Goal: Find specific page/section: Find specific page/section

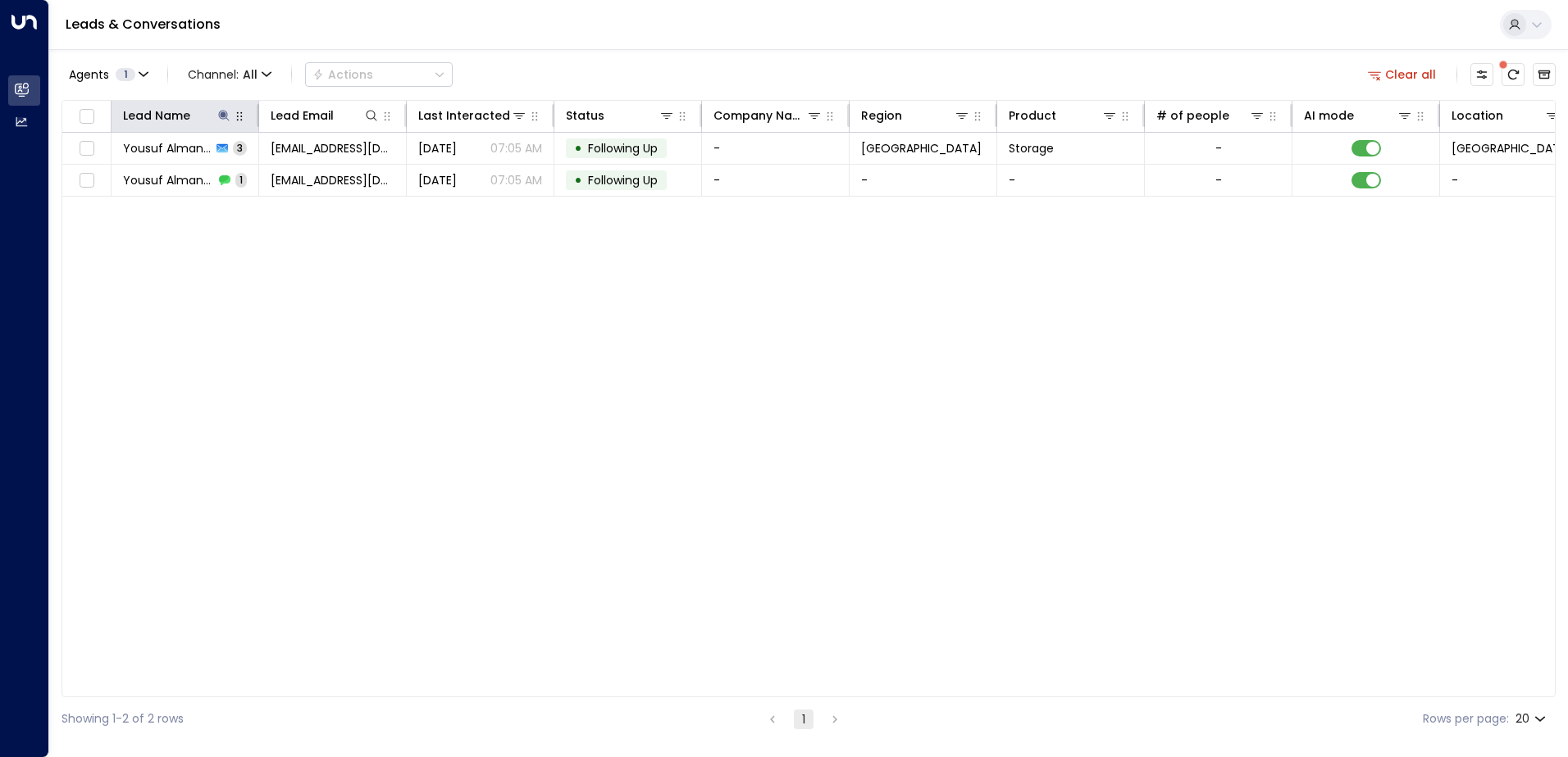
click at [232, 116] on button "button" at bounding box center [239, 116] width 17 height 17
click at [220, 114] on icon at bounding box center [224, 115] width 10 height 10
drag, startPoint x: 227, startPoint y: 173, endPoint x: 102, endPoint y: 180, distance: 125.2
click at [102, 180] on div "**********" at bounding box center [224, 162] width 246 height 69
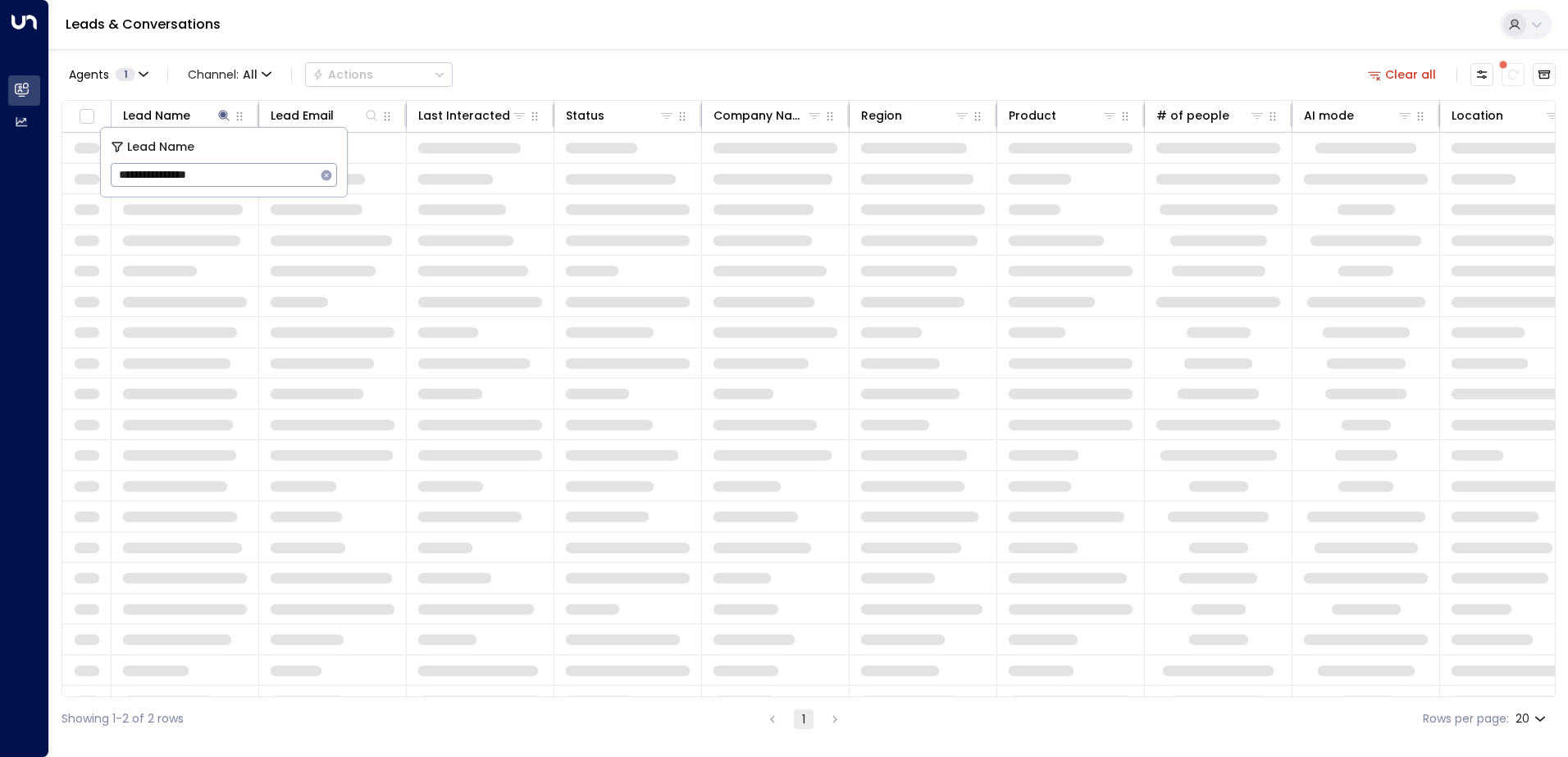
type input "**********"
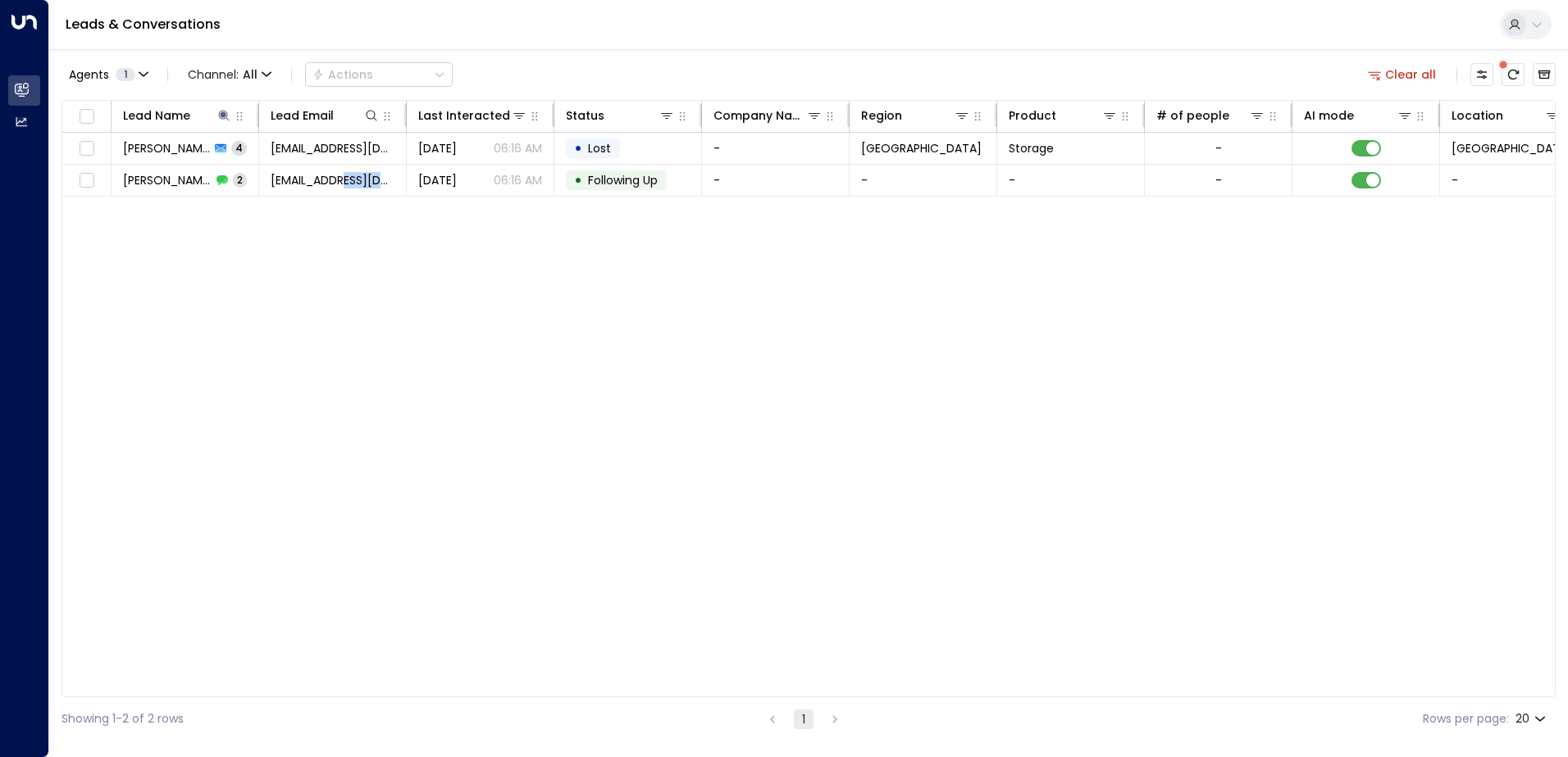
drag, startPoint x: 348, startPoint y: 195, endPoint x: 333, endPoint y: 201, distance: 16.2
click at [333, 201] on div "Lead Name Lead Email Last Interacted Status Company Name Region Product # of pe…" at bounding box center [809, 399] width 1494 height 598
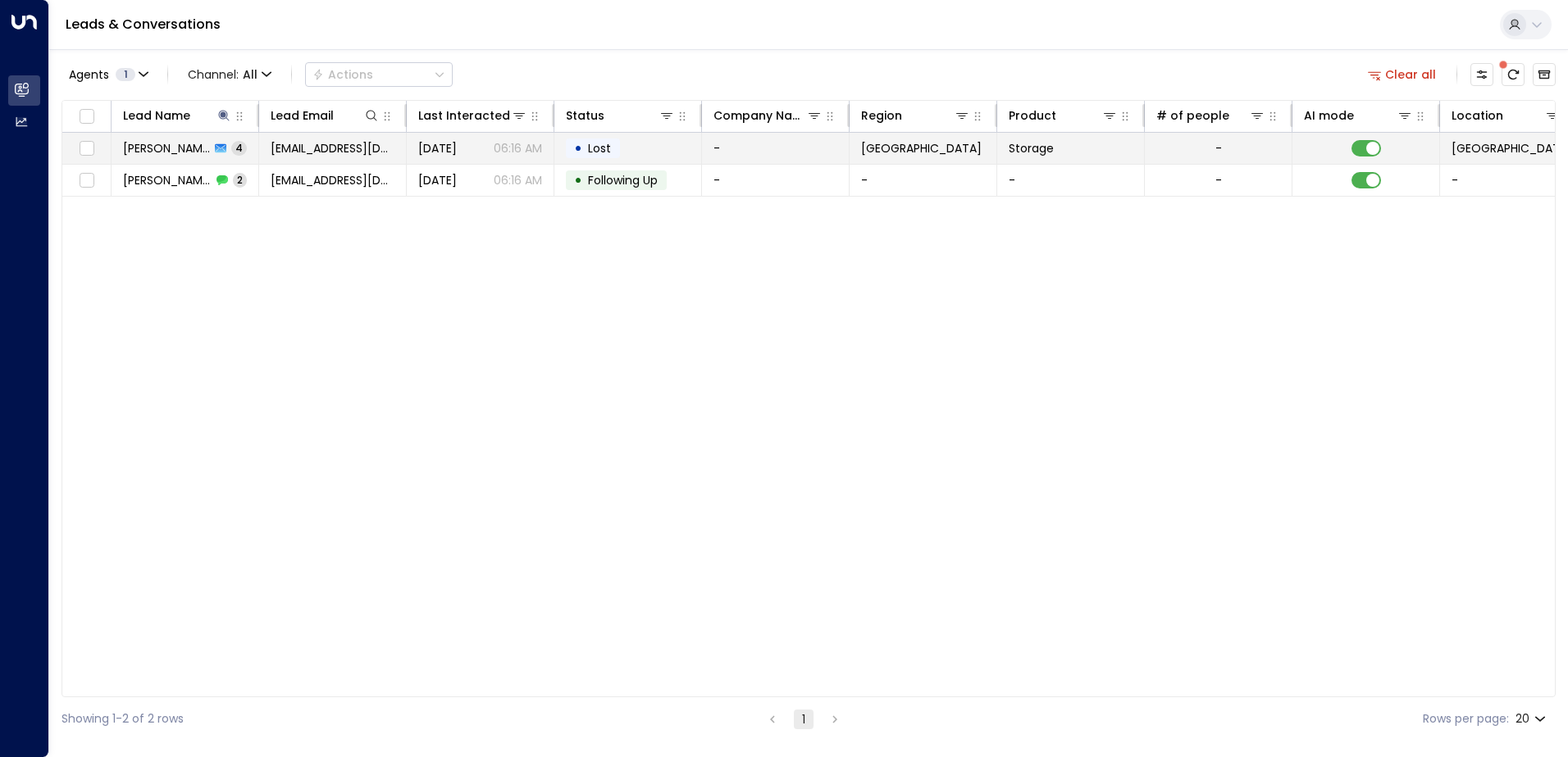
click at [177, 140] on span "[PERSON_NAME]" at bounding box center [166, 148] width 87 height 17
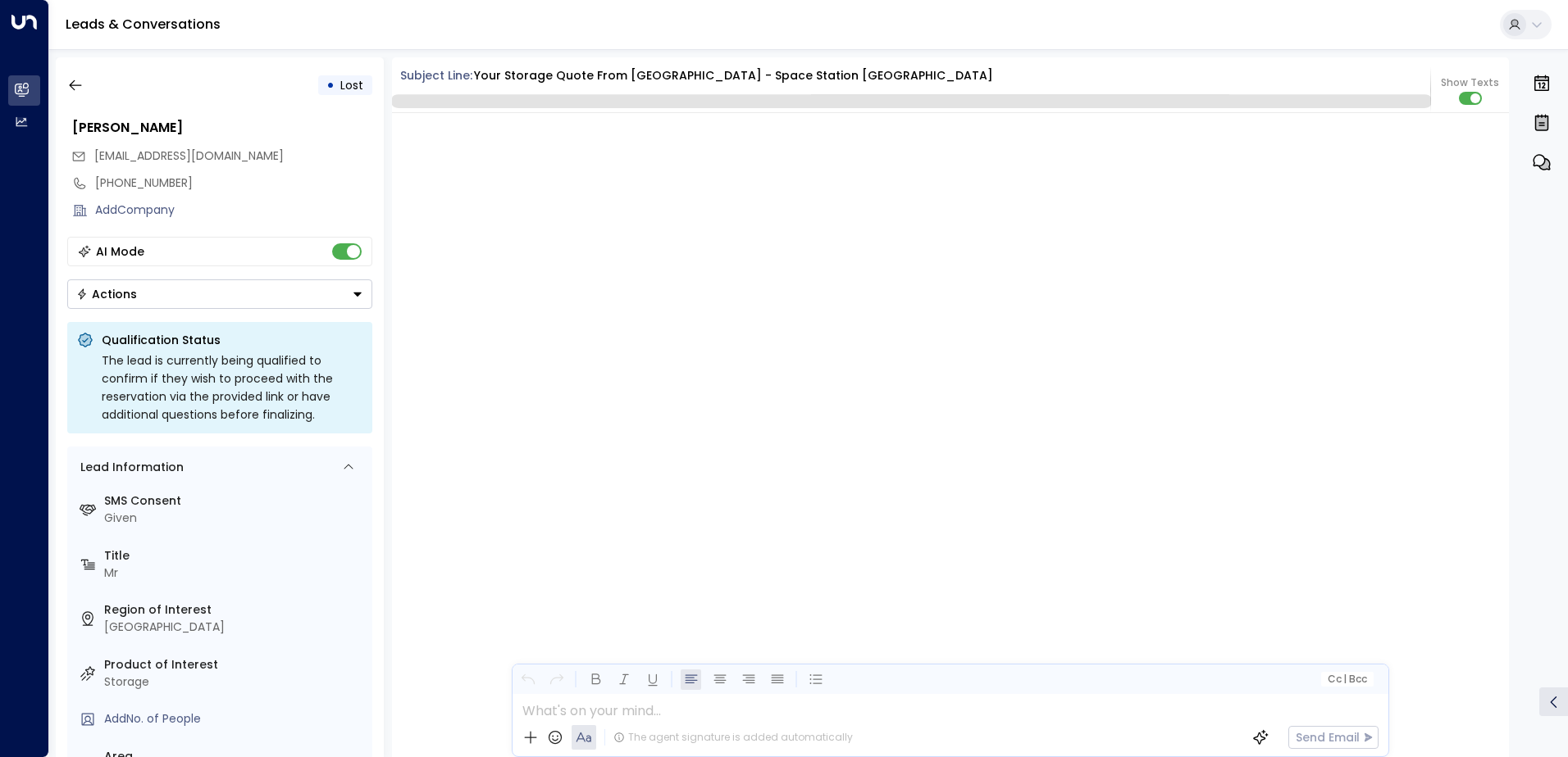
scroll to position [3272, 0]
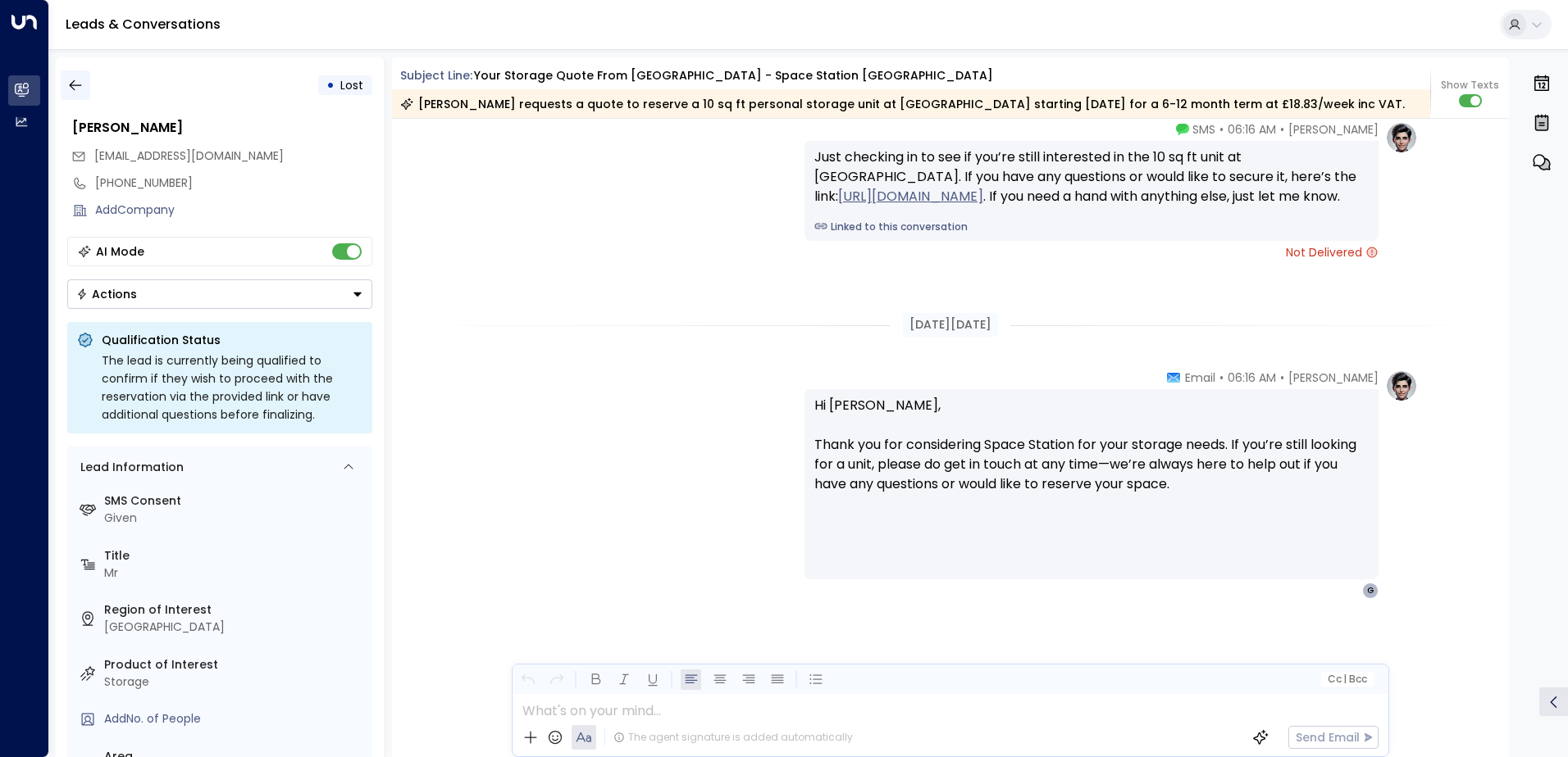
click at [77, 85] on icon "button" at bounding box center [75, 85] width 12 height 10
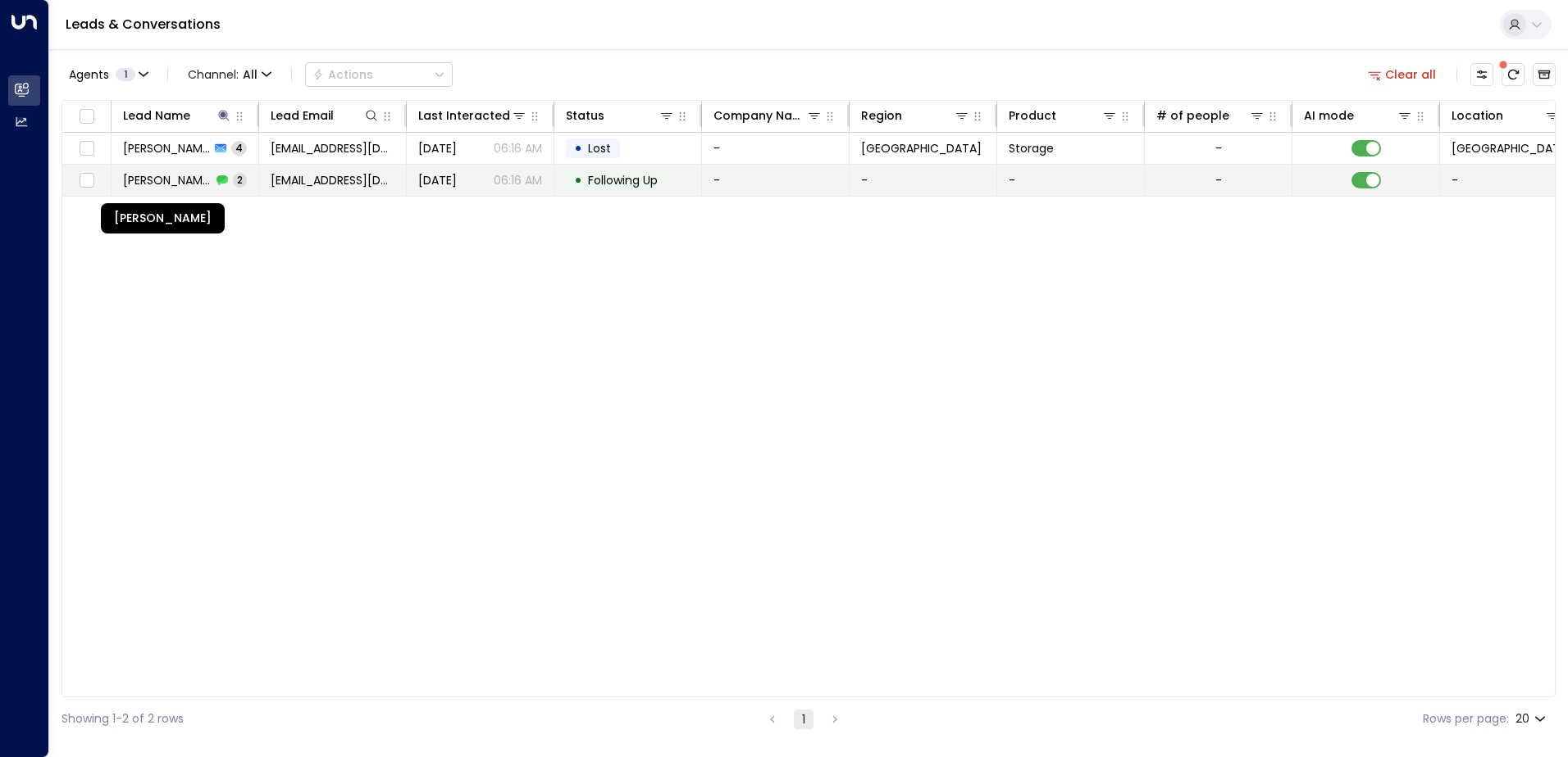
click at [177, 178] on span "[PERSON_NAME]" at bounding box center [167, 180] width 89 height 17
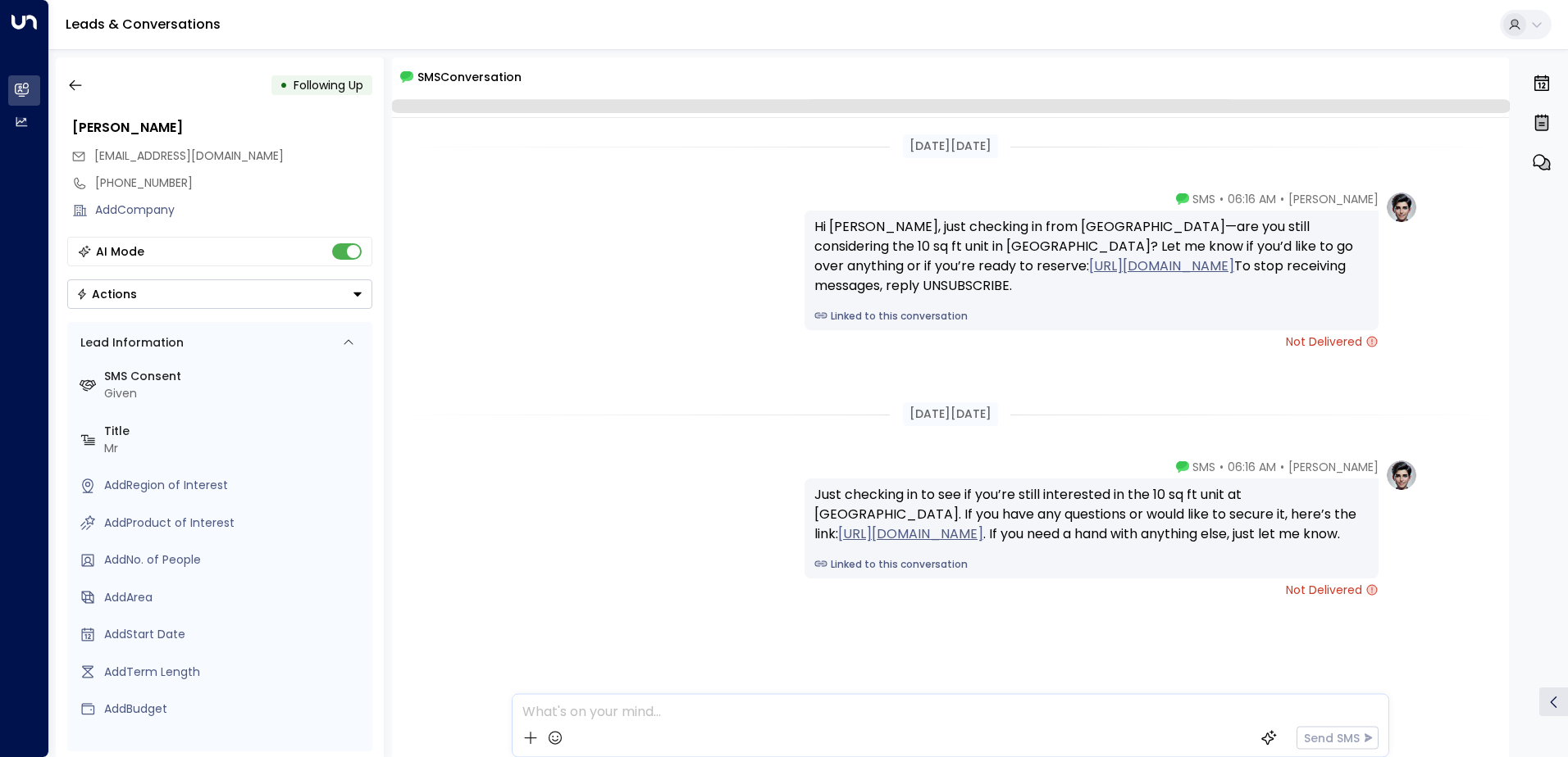
scroll to position [24, 0]
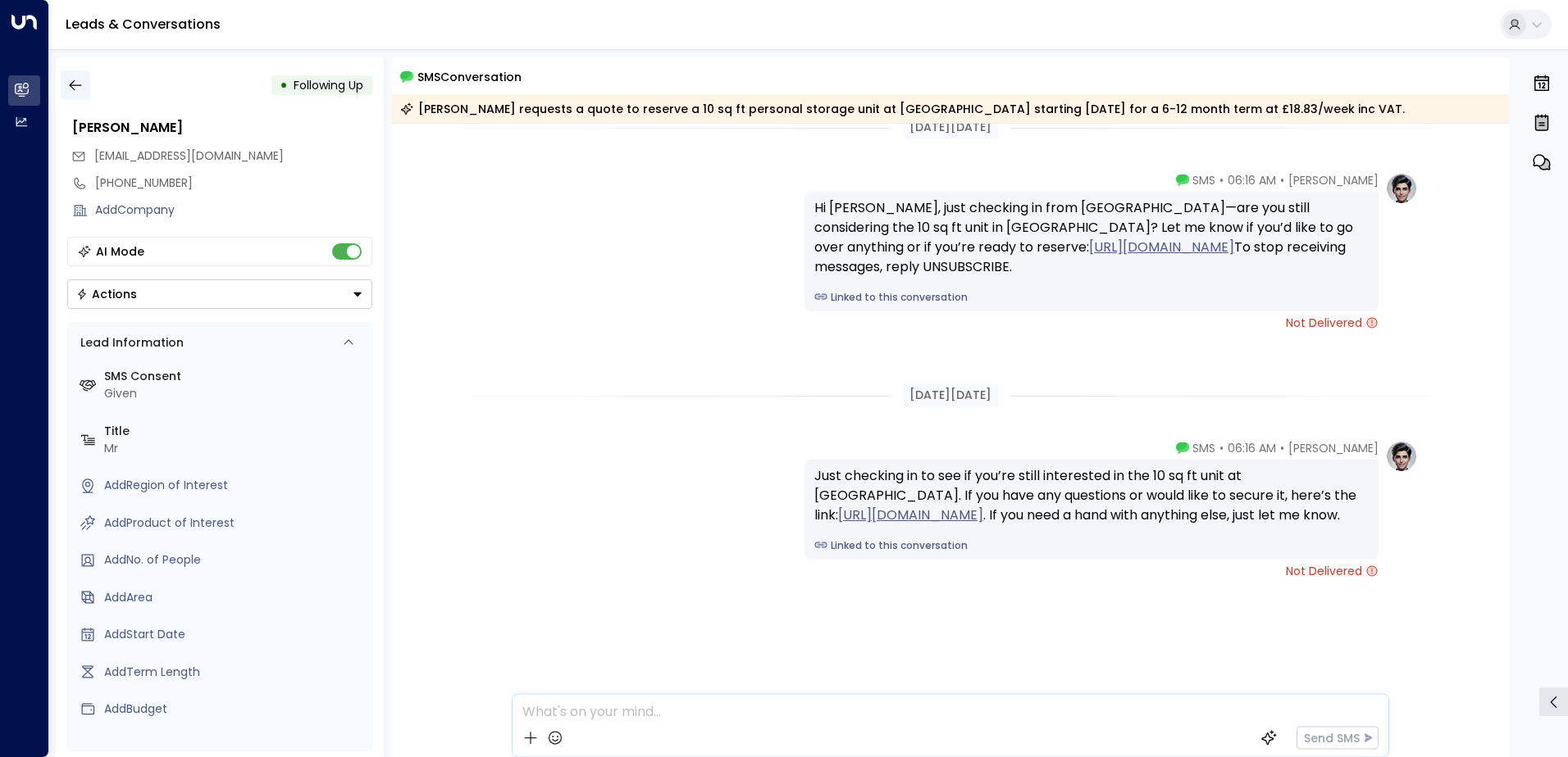
click at [78, 90] on icon "button" at bounding box center [75, 85] width 17 height 17
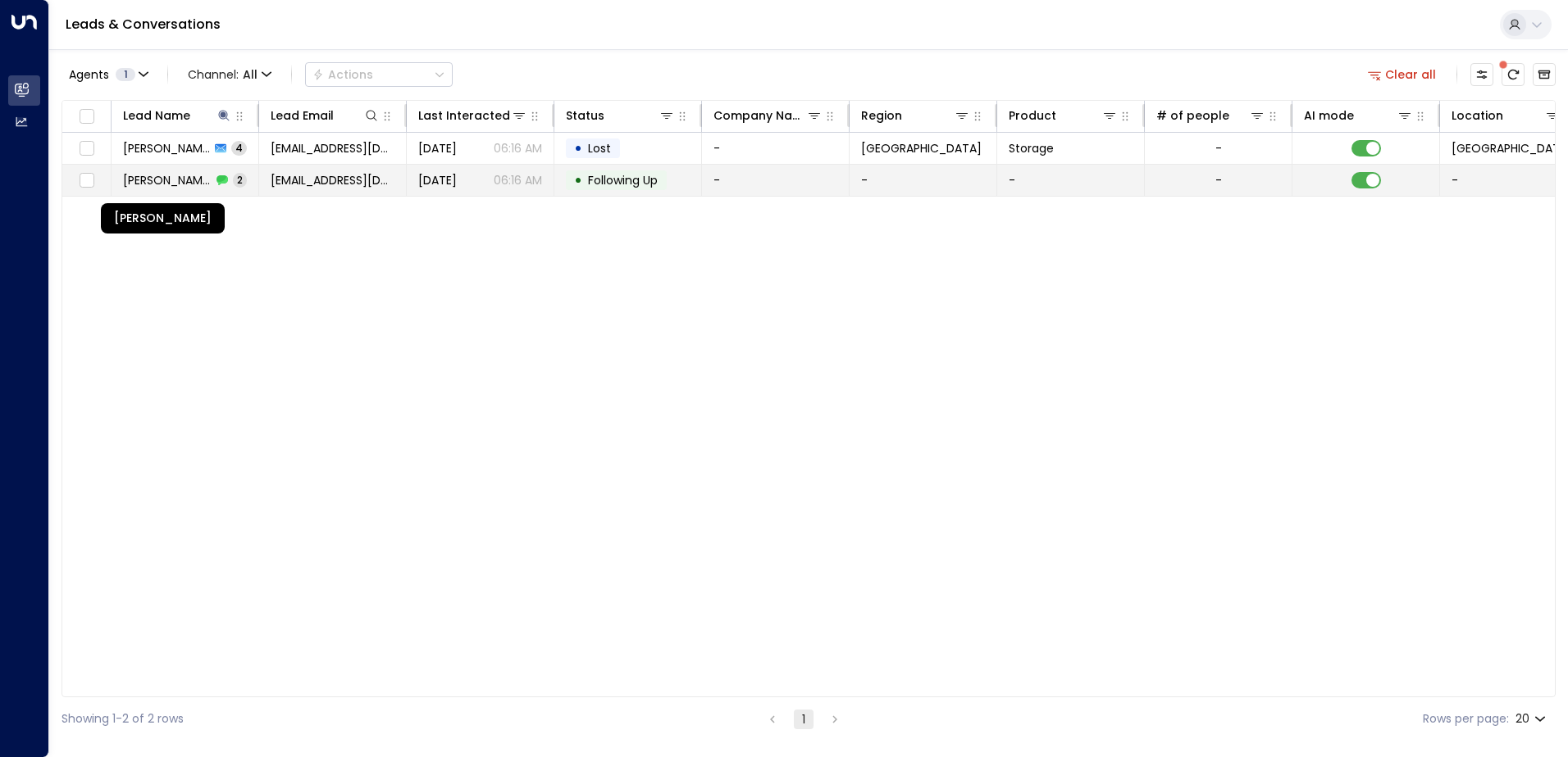
click at [184, 175] on span "[PERSON_NAME]" at bounding box center [167, 180] width 89 height 17
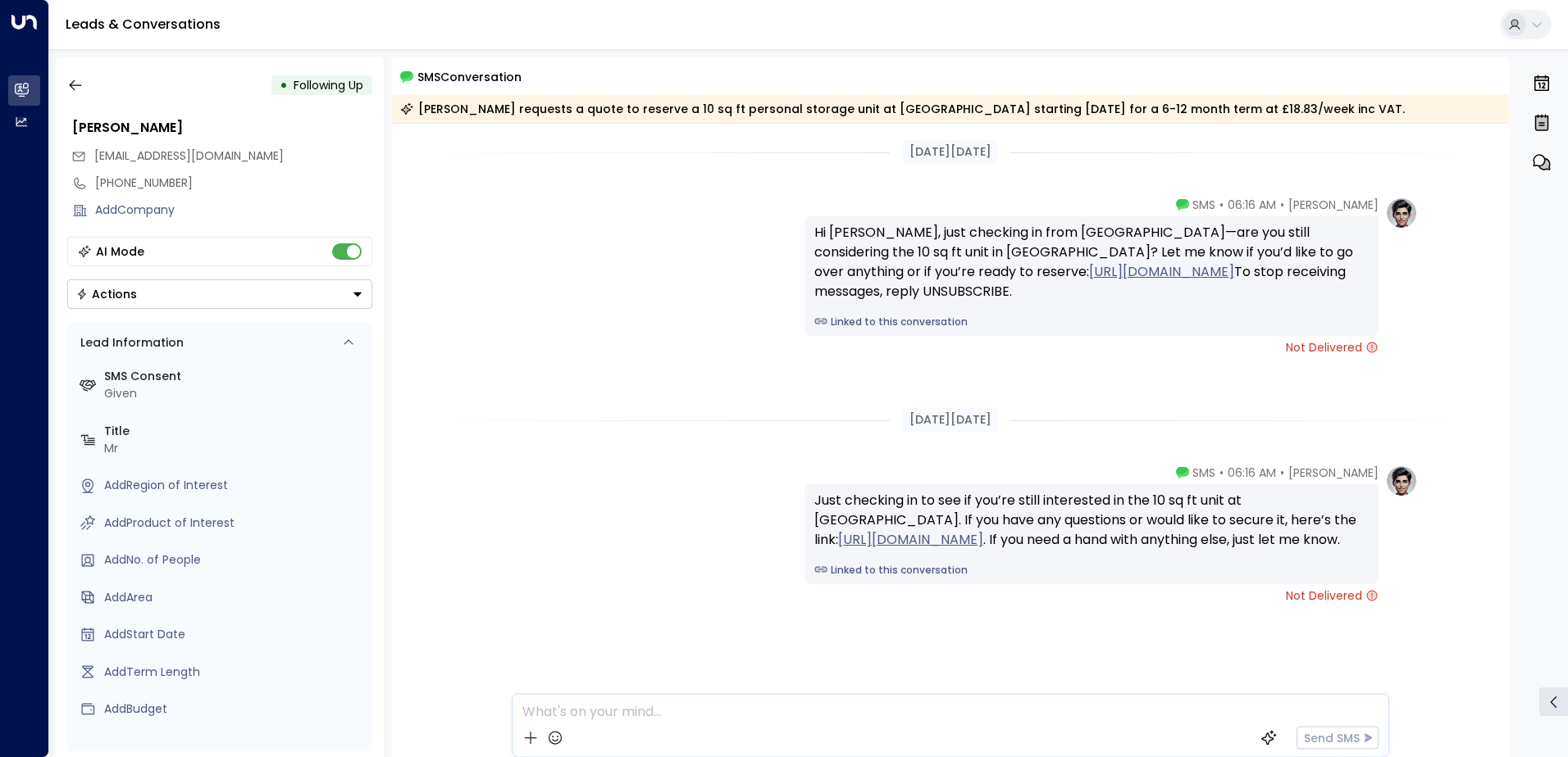
scroll to position [30, 0]
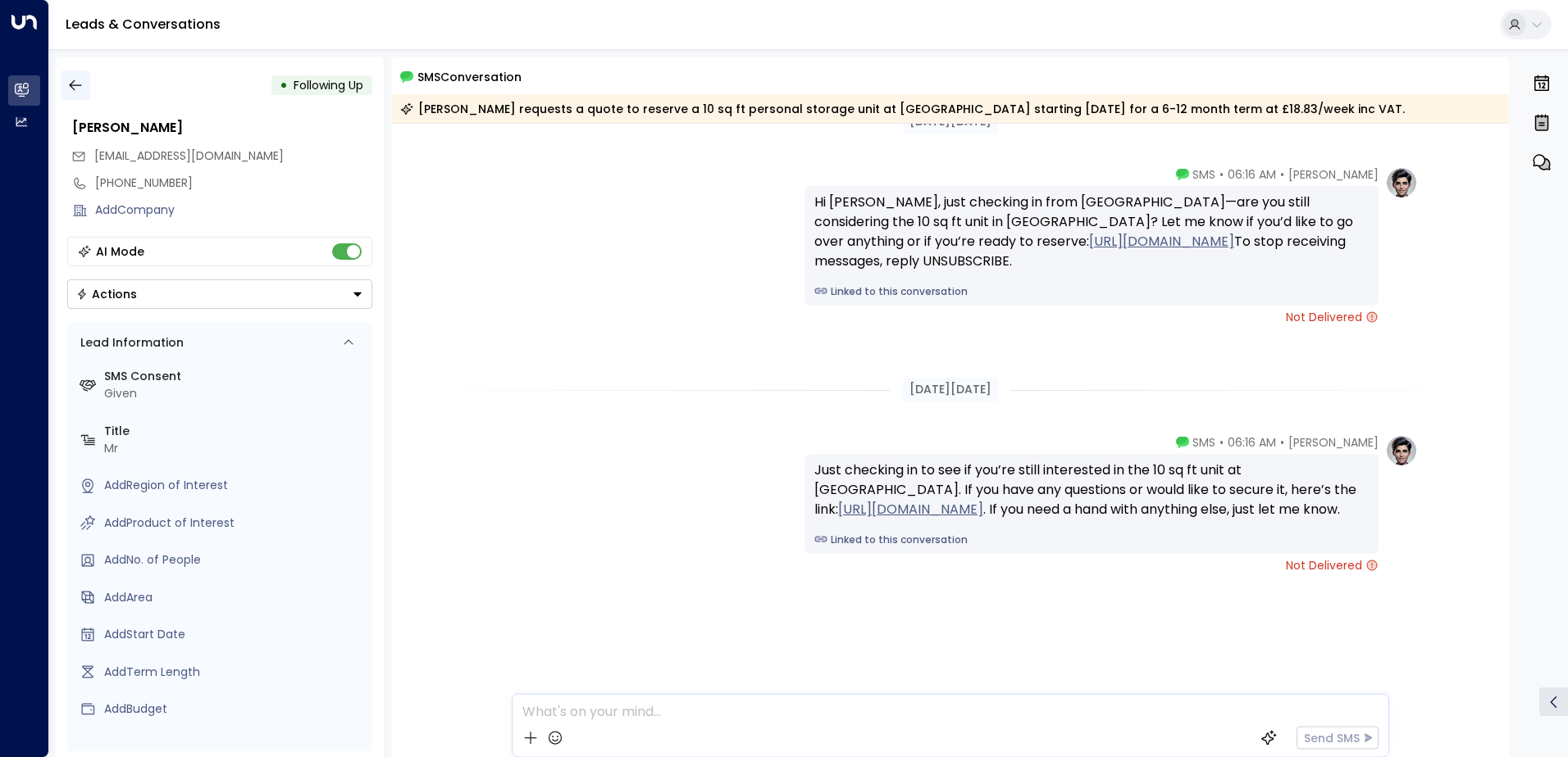
click at [78, 87] on icon "button" at bounding box center [75, 85] width 17 height 17
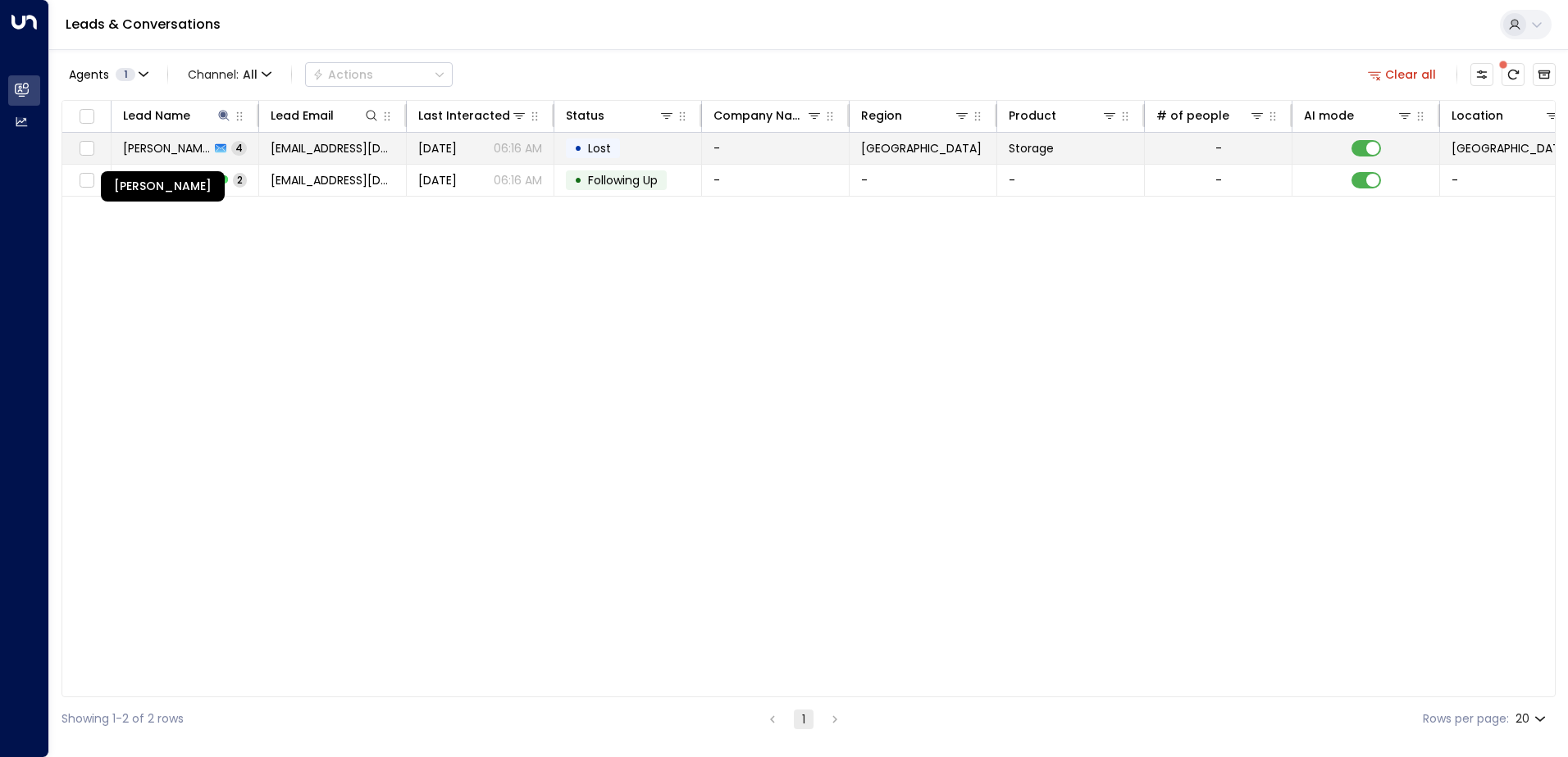
click at [146, 153] on span "[PERSON_NAME]" at bounding box center [166, 148] width 87 height 17
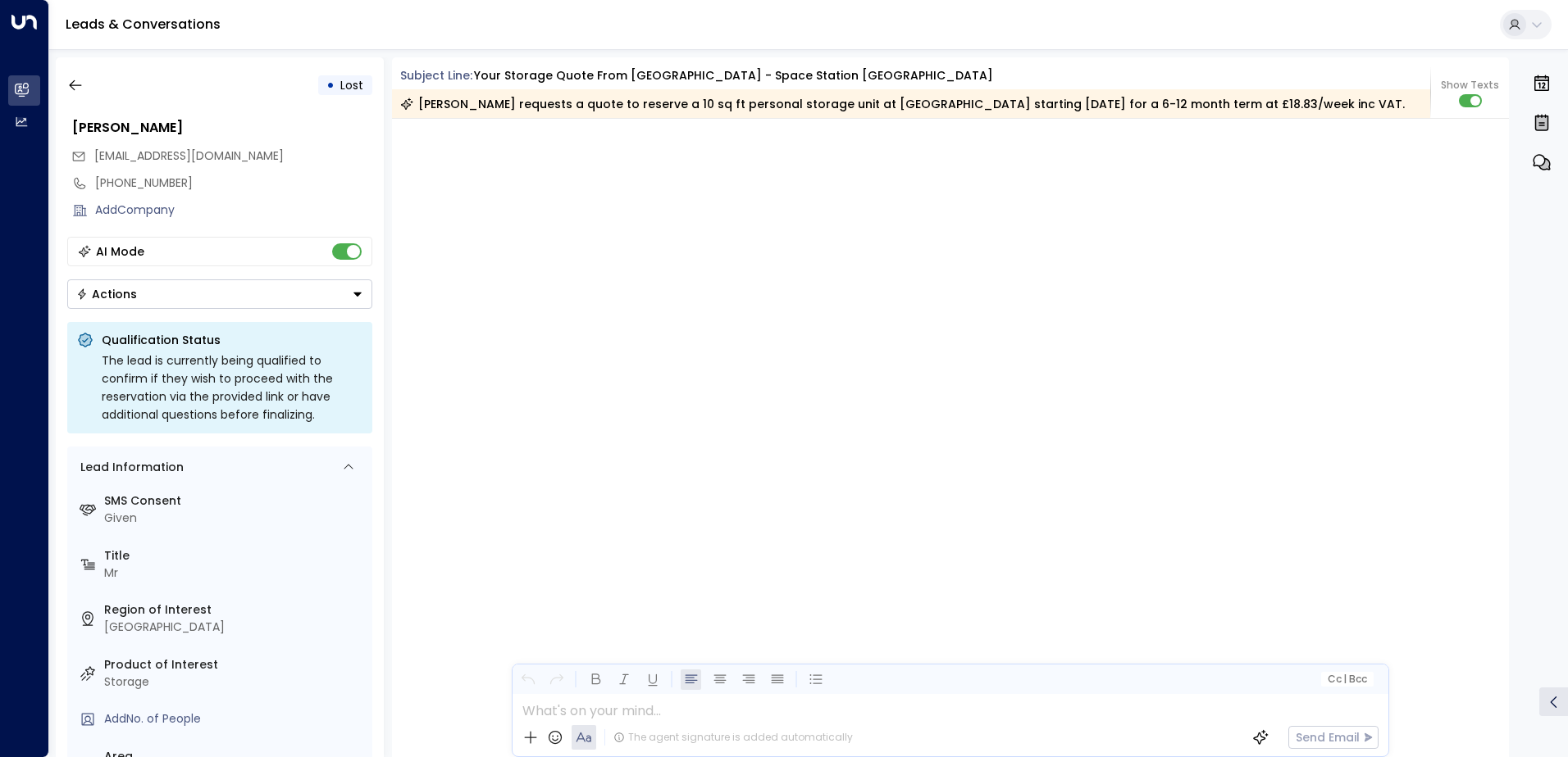
scroll to position [3457, 0]
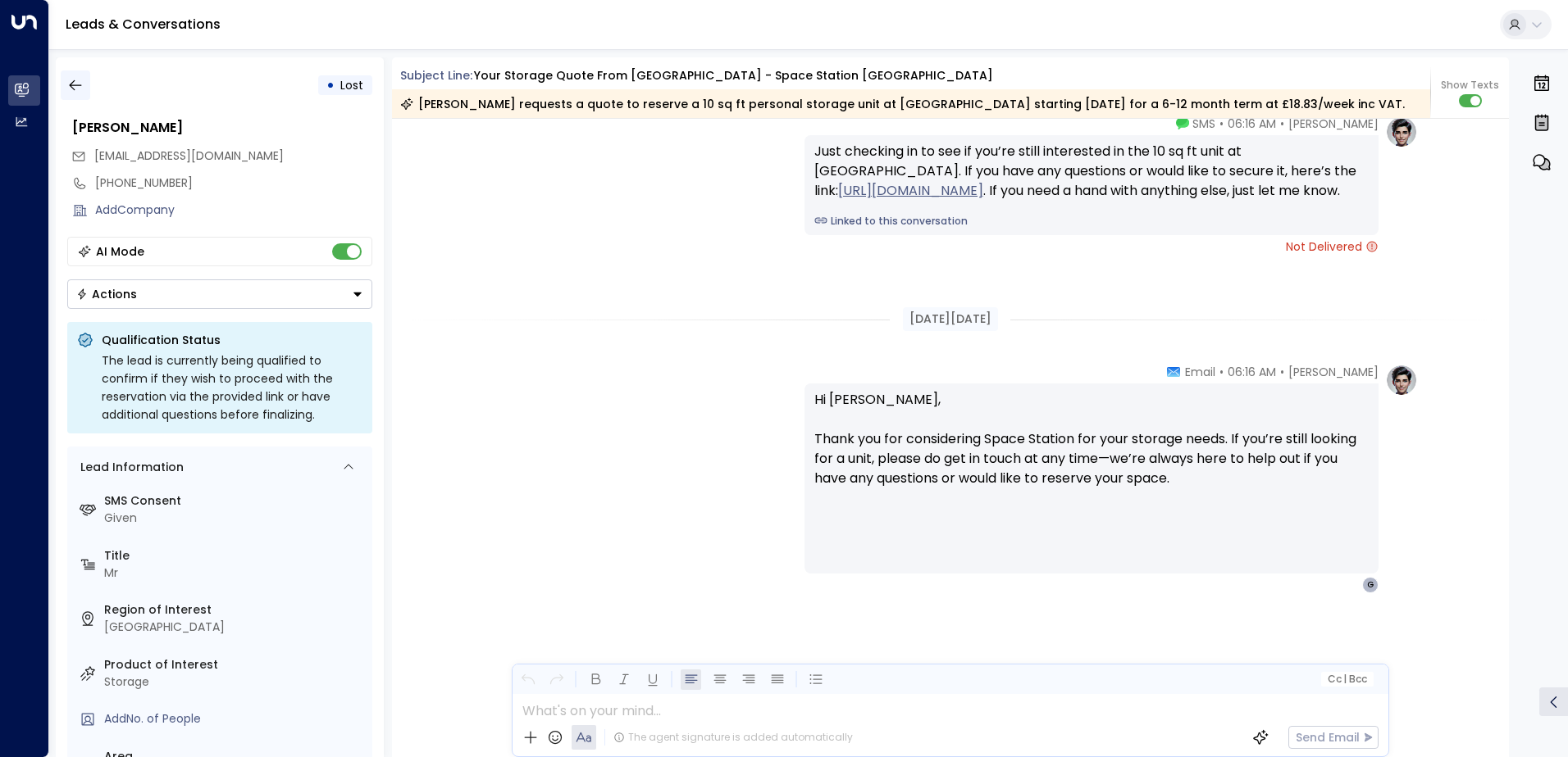
click at [64, 79] on button "button" at bounding box center [76, 85] width 30 height 30
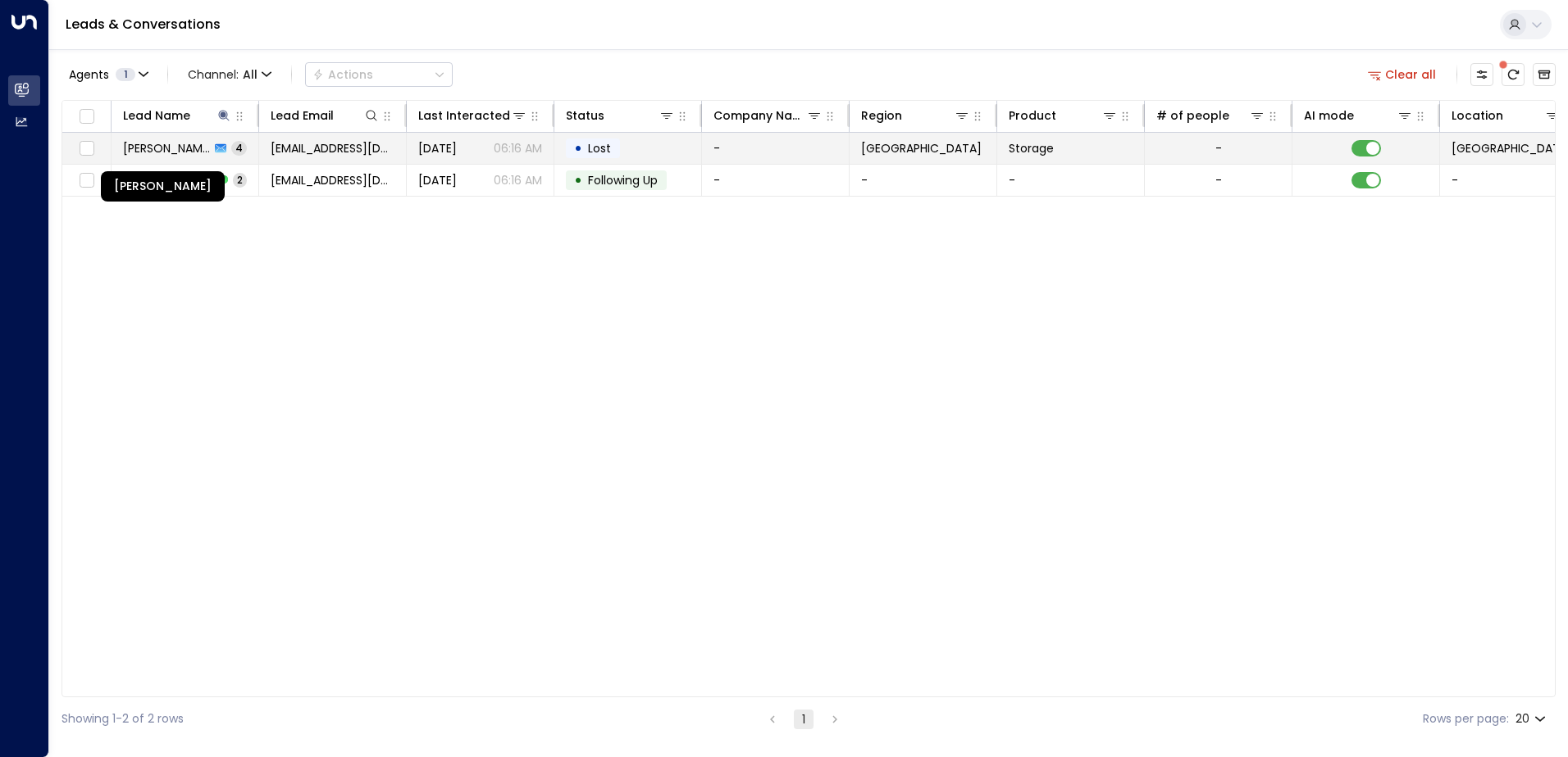
click at [194, 152] on span "[PERSON_NAME]" at bounding box center [166, 148] width 87 height 17
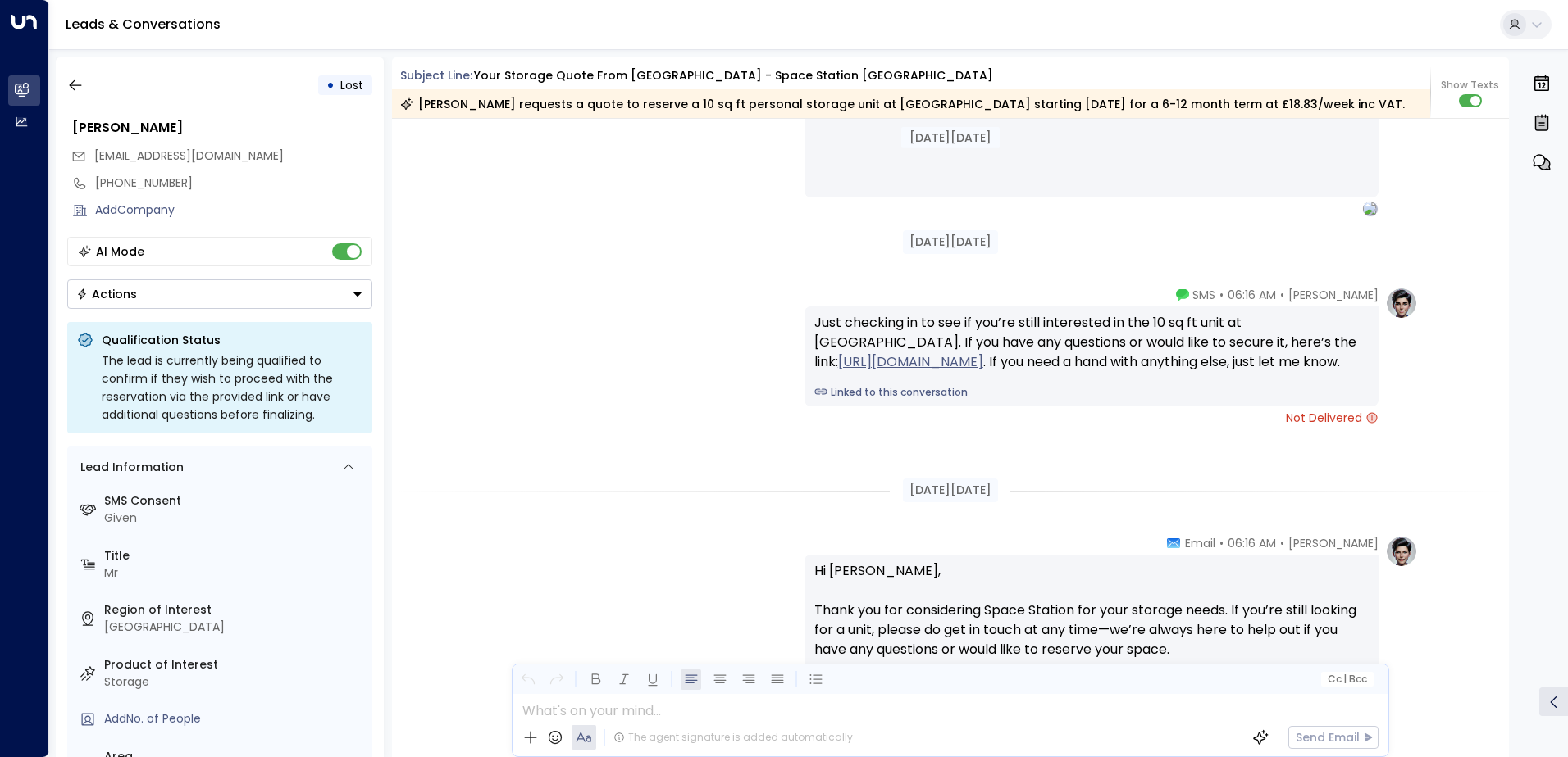
scroll to position [2365, 0]
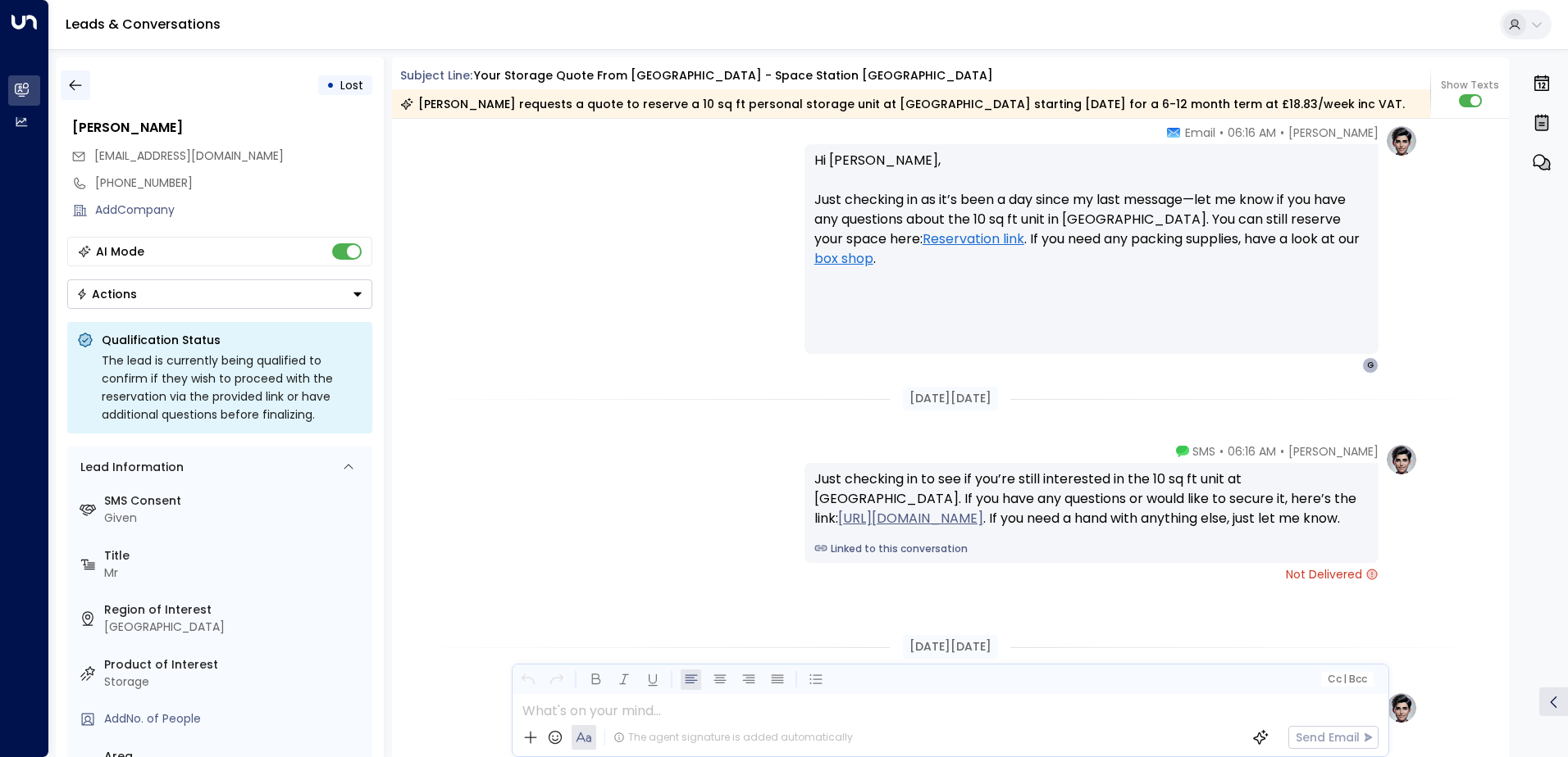
click at [73, 91] on icon "button" at bounding box center [75, 85] width 17 height 17
